Goal: Task Accomplishment & Management: Use online tool/utility

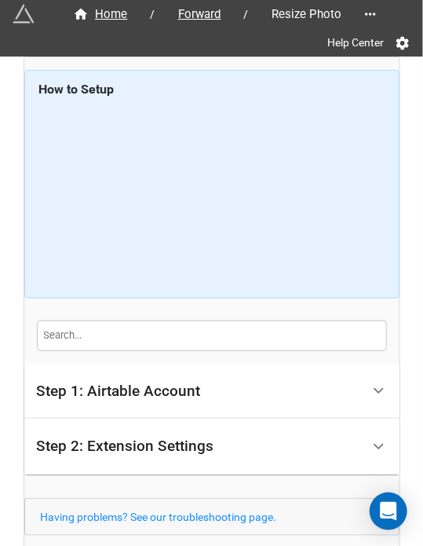
scroll to position [109, 0]
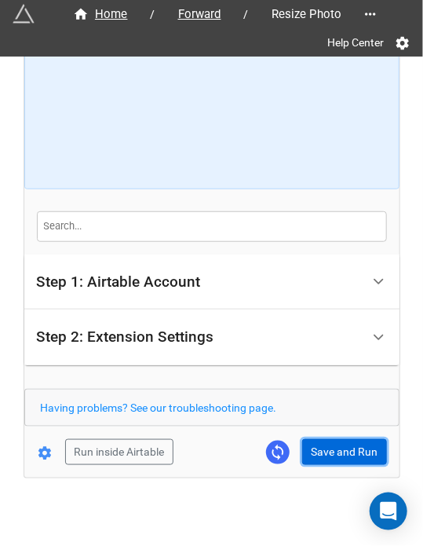
drag, startPoint x: 332, startPoint y: 455, endPoint x: 339, endPoint y: 448, distance: 10.0
click at [332, 455] on button "Save and Run" at bounding box center [344, 452] width 85 height 27
drag, startPoint x: 376, startPoint y: 431, endPoint x: 313, endPoint y: 460, distance: 70.0
click at [376, 431] on form "How to Setup Step 1: Airtable Account Airtable User API Key Manna-Sinsub Airtab…" at bounding box center [212, 213] width 376 height 504
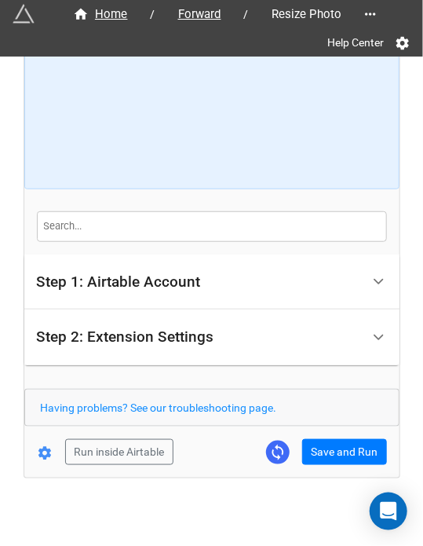
click at [300, 467] on div "Home / Forward / Resize Photo Help Center How to Setup Step 1: Airtable Account…" at bounding box center [212, 213] width 376 height 530
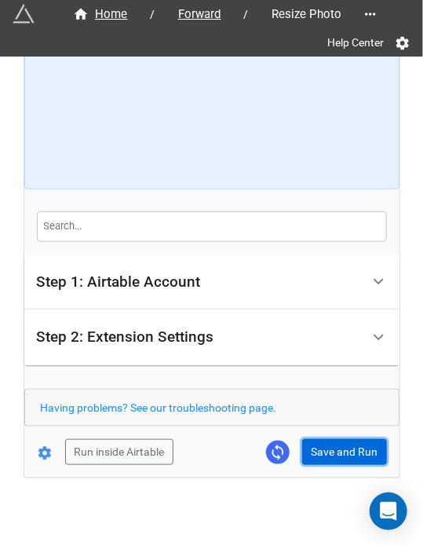
click at [348, 447] on button "Save and Run" at bounding box center [344, 452] width 85 height 27
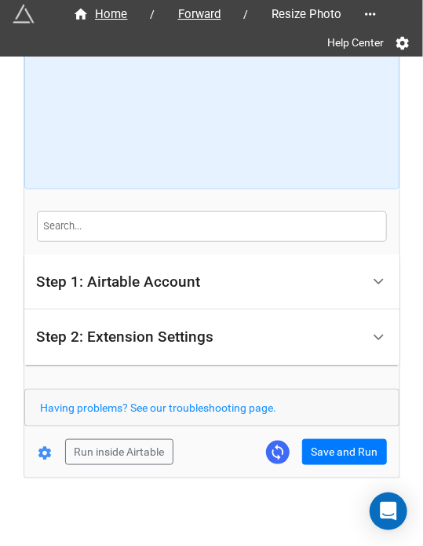
click at [325, 465] on div "Home / Forward / Resize Photo Help Center How to Setup Step 1: Airtable Account…" at bounding box center [212, 213] width 376 height 530
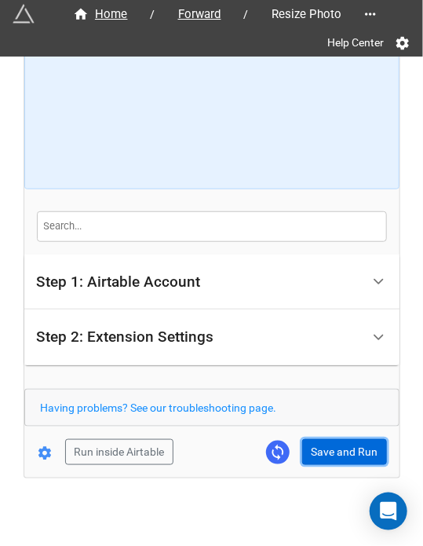
click at [341, 458] on button "Save and Run" at bounding box center [344, 452] width 85 height 27
click at [339, 450] on button "Save and Run" at bounding box center [344, 452] width 85 height 27
drag, startPoint x: 357, startPoint y: 444, endPoint x: 407, endPoint y: 444, distance: 50.3
click at [357, 444] on button "Save and Run" at bounding box center [344, 452] width 85 height 27
drag, startPoint x: 322, startPoint y: 445, endPoint x: 387, endPoint y: 441, distance: 65.4
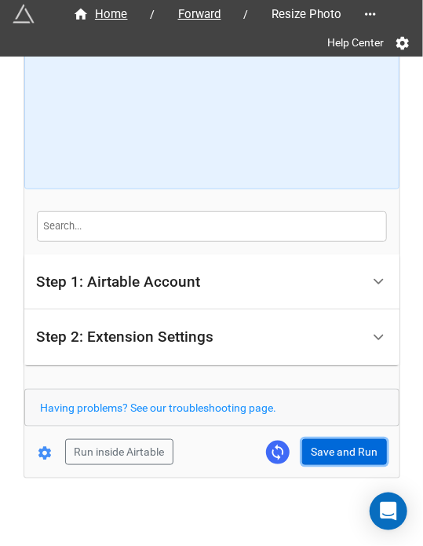
click at [322, 445] on button "Save and Run" at bounding box center [344, 452] width 85 height 27
drag, startPoint x: 322, startPoint y: 444, endPoint x: 346, endPoint y: 462, distance: 30.3
click at [322, 444] on button "Save and Run" at bounding box center [344, 452] width 85 height 27
click at [332, 439] on button "Save and Run" at bounding box center [344, 452] width 85 height 27
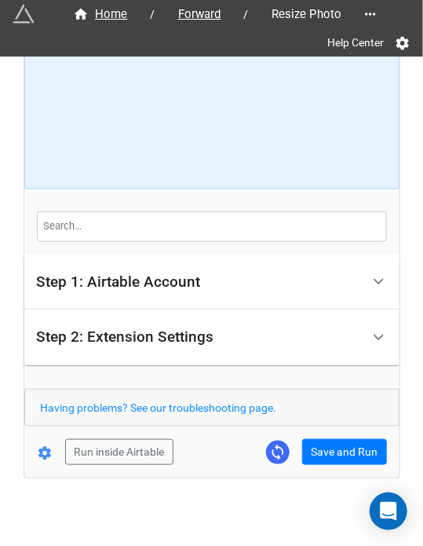
click at [326, 431] on form "How to Setup Step 1: Airtable Account Airtable User API Key Manna-Sinsub Airtab…" at bounding box center [212, 213] width 376 height 504
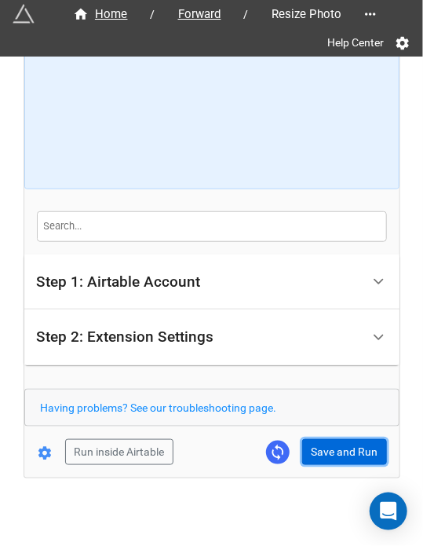
click at [331, 458] on button "Save and Run" at bounding box center [344, 452] width 85 height 27
click at [329, 445] on button "Save and Run" at bounding box center [344, 452] width 85 height 27
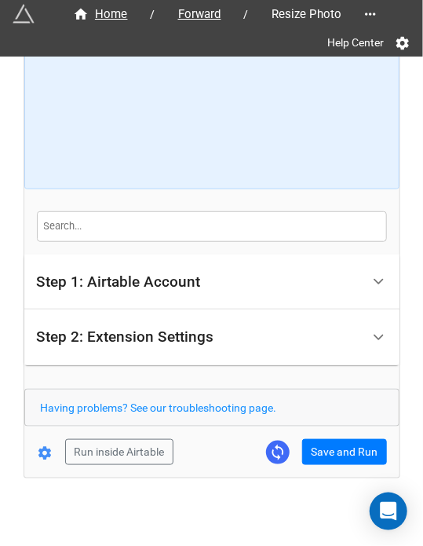
drag, startPoint x: 350, startPoint y: 436, endPoint x: 394, endPoint y: 475, distance: 59.1
click at [350, 436] on form "How to Setup Step 1: Airtable Account Airtable User API Key Manna-Sinsub Airtab…" at bounding box center [212, 213] width 376 height 504
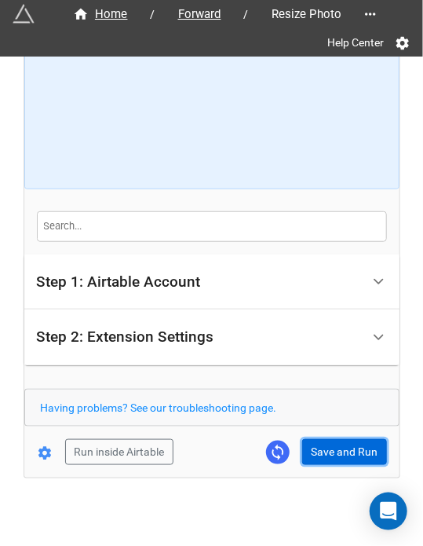
click at [326, 450] on button "Save and Run" at bounding box center [344, 452] width 85 height 27
drag, startPoint x: 354, startPoint y: 444, endPoint x: 383, endPoint y: 444, distance: 29.1
click at [354, 444] on button "Save and Run" at bounding box center [344, 452] width 85 height 27
drag, startPoint x: 376, startPoint y: 424, endPoint x: 346, endPoint y: 442, distance: 34.5
click at [372, 426] on form "How to Setup Step 1: Airtable Account Airtable User API Key Manna-Sinsub Airtab…" at bounding box center [212, 213] width 376 height 504
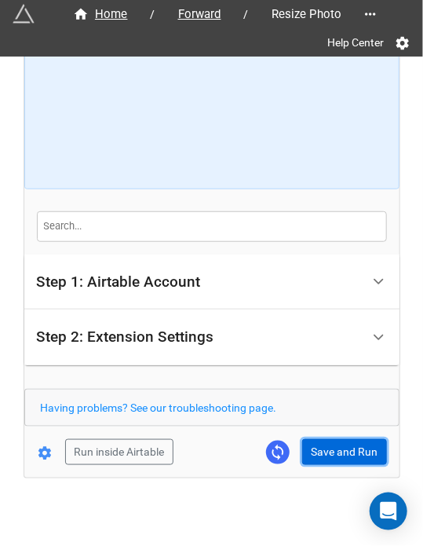
click at [345, 442] on button "Save and Run" at bounding box center [344, 452] width 85 height 27
click at [343, 459] on button "Save and Run" at bounding box center [344, 452] width 85 height 27
click at [336, 456] on button "Save and Run" at bounding box center [344, 452] width 85 height 27
drag, startPoint x: 324, startPoint y: 455, endPoint x: 412, endPoint y: 413, distance: 97.3
click at [327, 455] on button "Save and Run" at bounding box center [344, 452] width 85 height 27
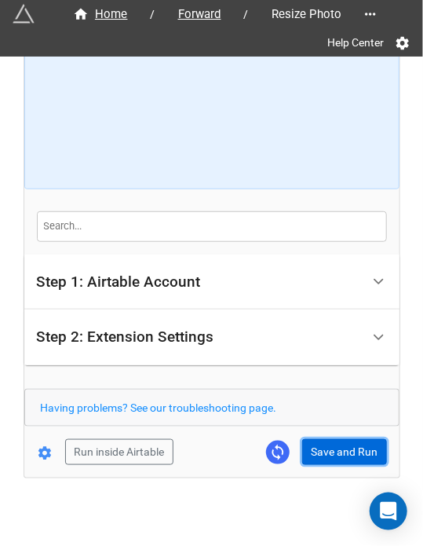
click at [346, 444] on button "Save and Run" at bounding box center [344, 452] width 85 height 27
click at [353, 447] on button "Save and Run" at bounding box center [344, 452] width 85 height 27
click at [313, 444] on button "Save and Run" at bounding box center [344, 452] width 85 height 27
click at [333, 452] on button "Save and Run" at bounding box center [344, 452] width 85 height 27
drag, startPoint x: 331, startPoint y: 442, endPoint x: 360, endPoint y: 442, distance: 29.1
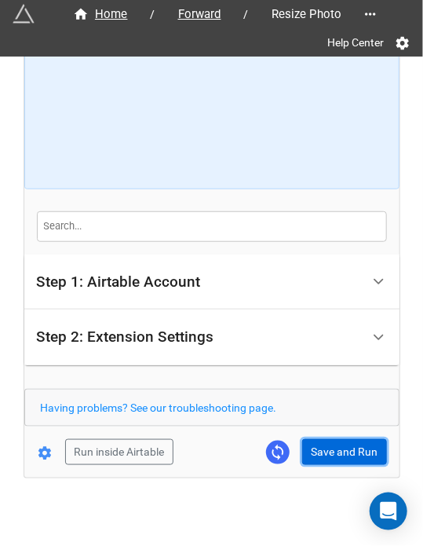
click at [331, 442] on button "Save and Run" at bounding box center [344, 452] width 85 height 27
click at [341, 456] on button "Save and Run" at bounding box center [344, 452] width 85 height 27
click at [325, 458] on button "Save and Run" at bounding box center [344, 452] width 85 height 27
click at [346, 441] on button "Save and Run" at bounding box center [344, 452] width 85 height 27
click at [332, 449] on button "Save and Run" at bounding box center [344, 452] width 85 height 27
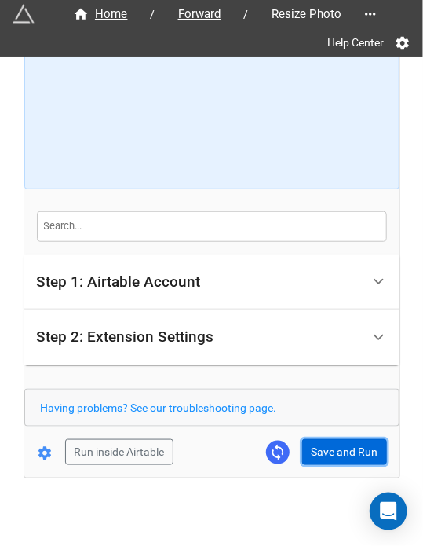
click at [310, 444] on button "Save and Run" at bounding box center [344, 452] width 85 height 27
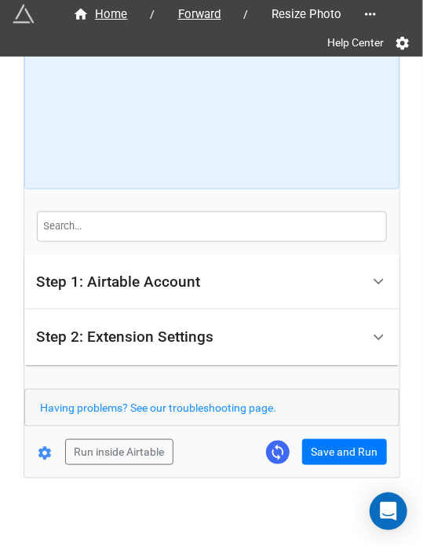
click at [335, 432] on form "How to Setup Step 1: Airtable Account Airtable User API Key Manna-Sinsub Airtab…" at bounding box center [212, 213] width 376 height 504
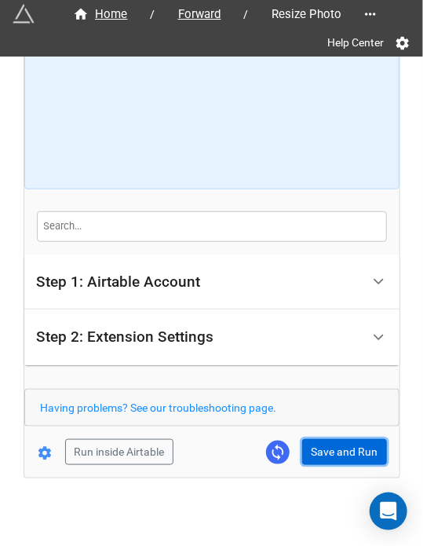
drag, startPoint x: 335, startPoint y: 441, endPoint x: 346, endPoint y: 465, distance: 26.7
click at [335, 443] on button "Save and Run" at bounding box center [344, 452] width 85 height 27
